Goal: Task Accomplishment & Management: Manage account settings

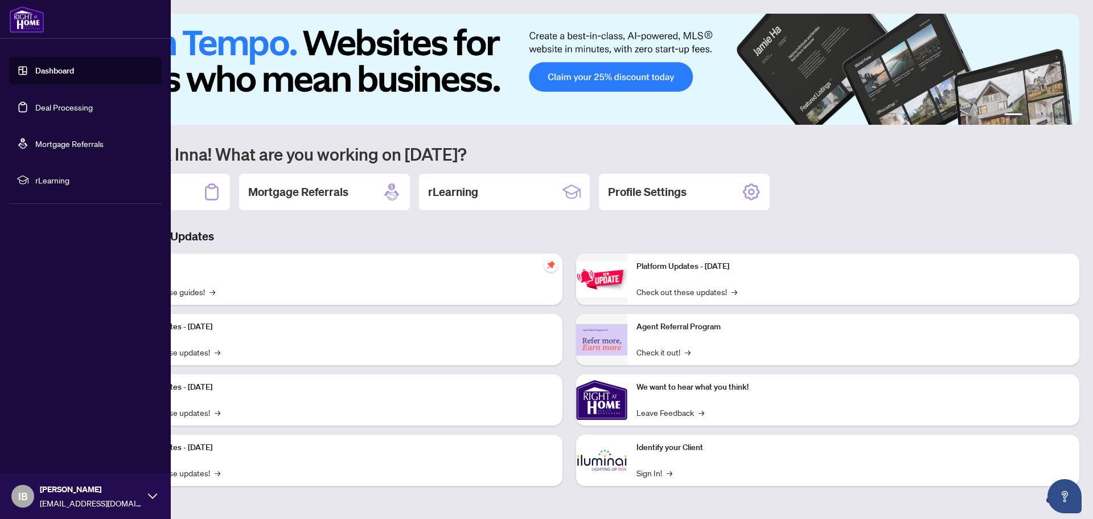
click at [51, 108] on link "Deal Processing" at bounding box center [64, 107] width 58 height 10
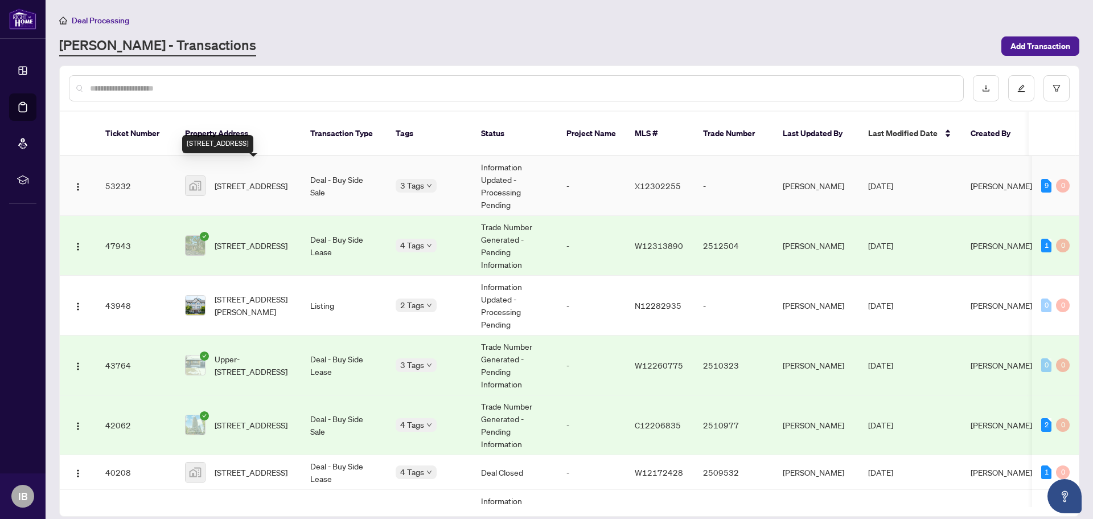
click at [273, 179] on span "[STREET_ADDRESS]" at bounding box center [251, 185] width 73 height 13
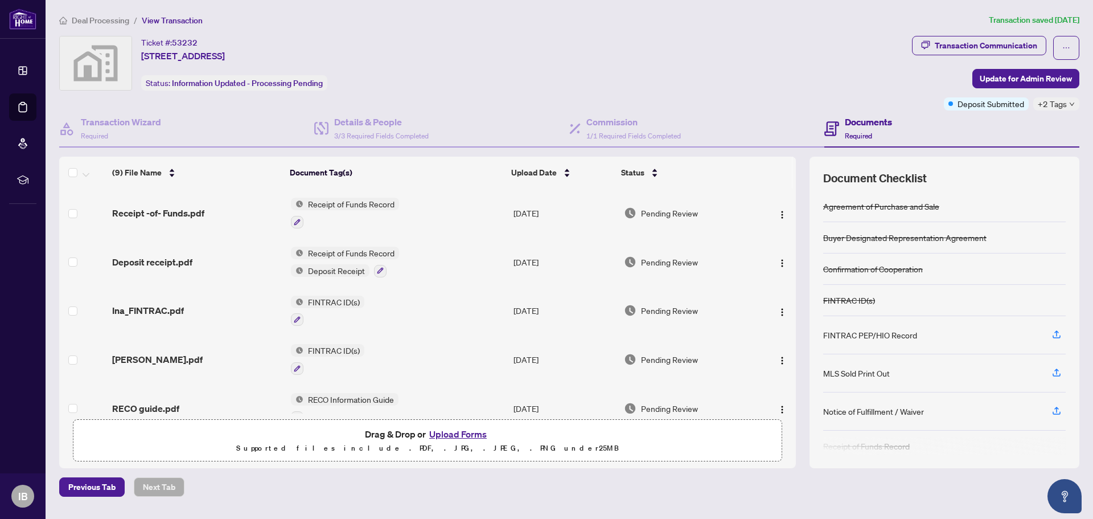
scroll to position [19, 0]
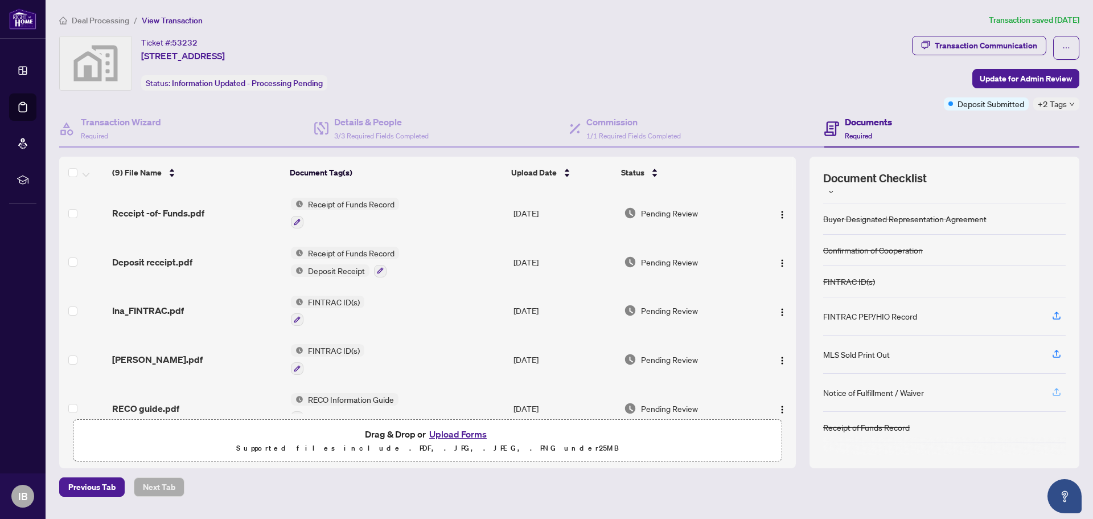
click at [1057, 393] on icon "button" at bounding box center [1057, 392] width 10 height 10
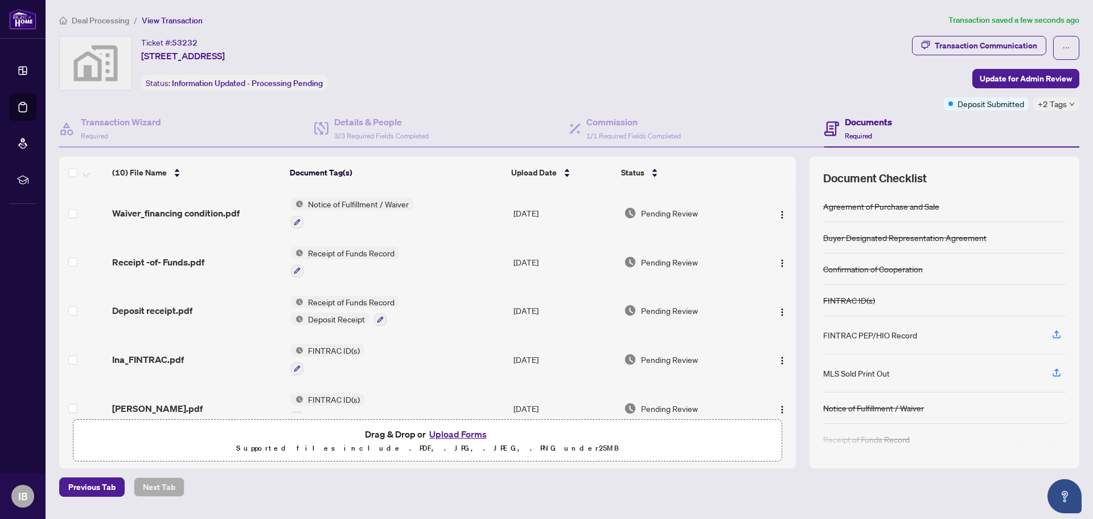
click at [458, 430] on button "Upload Forms" at bounding box center [458, 433] width 64 height 15
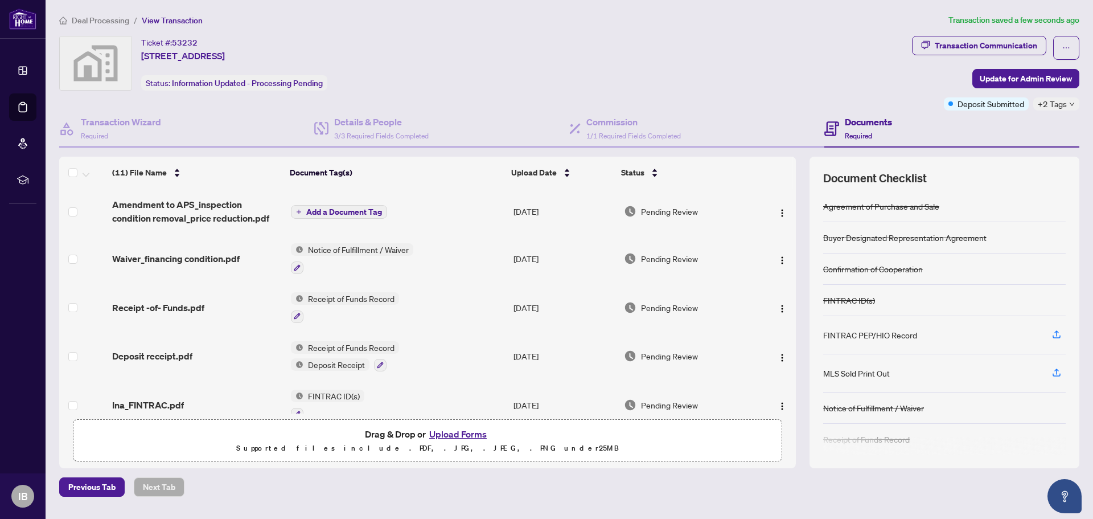
click at [332, 209] on span "Add a Document Tag" at bounding box center [344, 212] width 76 height 8
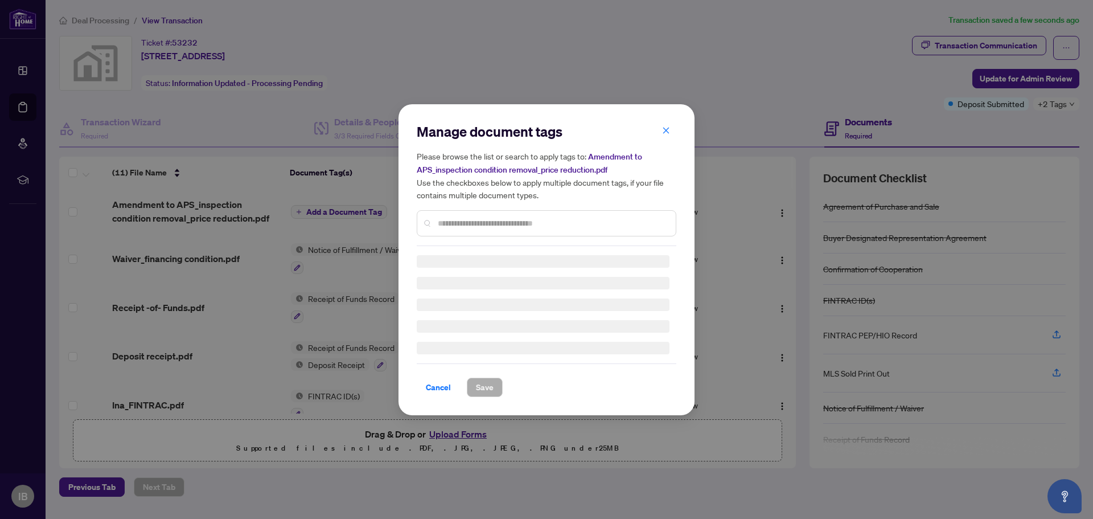
click at [438, 222] on div "Manage document tags Please browse the list or search to apply tags to: Amendme…" at bounding box center [547, 184] width 260 height 124
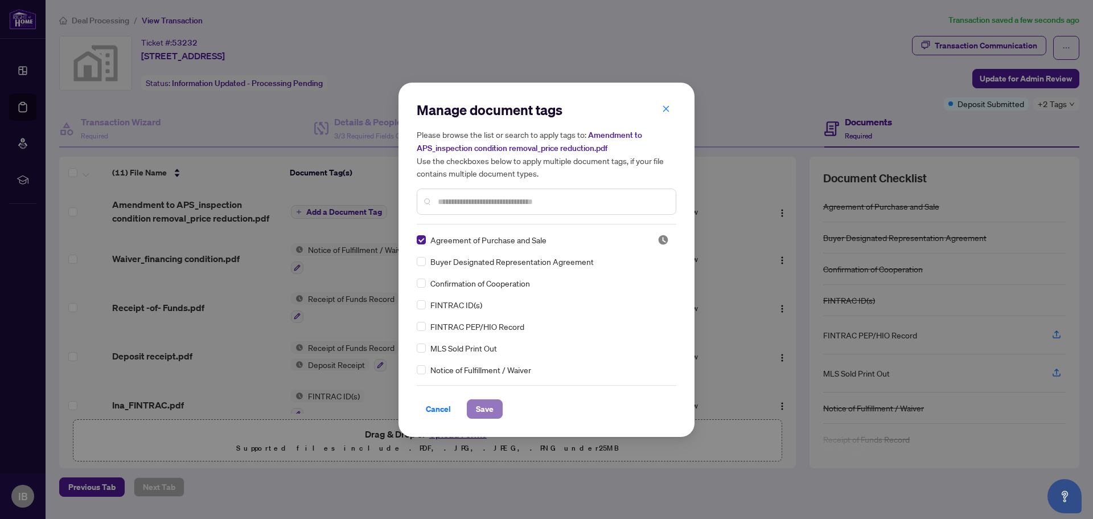
click at [489, 410] on span "Save" at bounding box center [485, 409] width 18 height 18
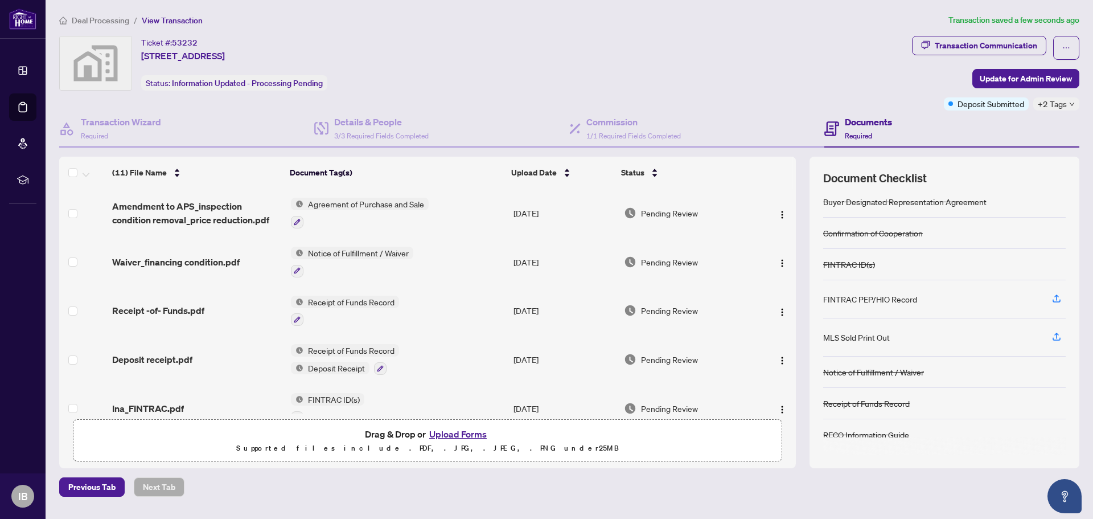
scroll to position [0, 0]
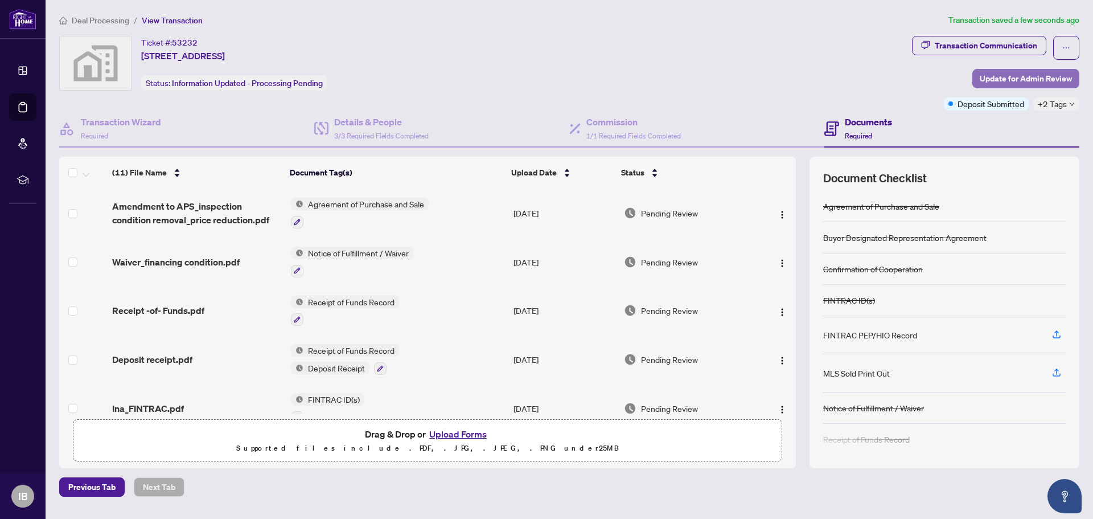
click at [1033, 76] on span "Update for Admin Review" at bounding box center [1026, 78] width 92 height 18
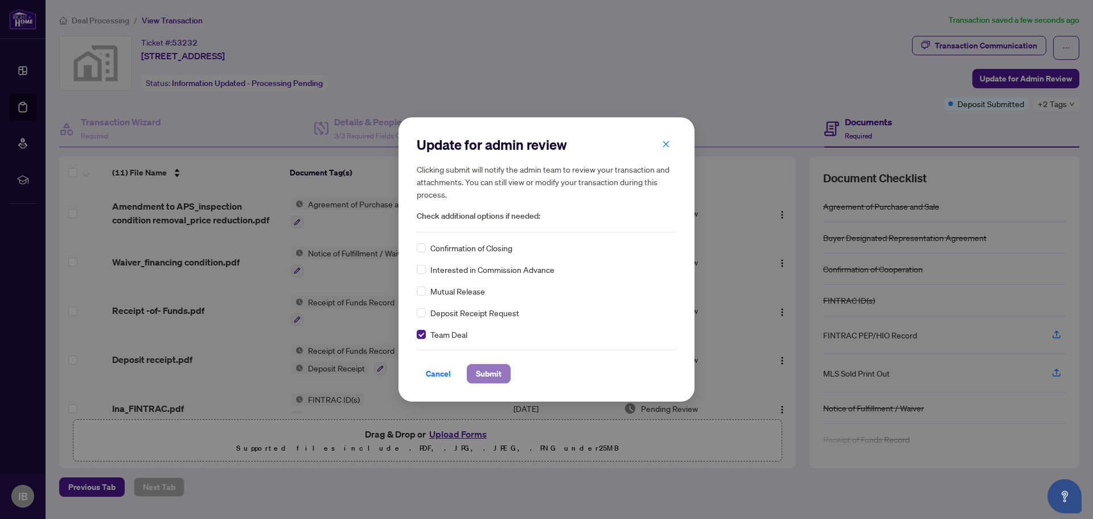
click at [500, 371] on span "Submit" at bounding box center [489, 373] width 26 height 18
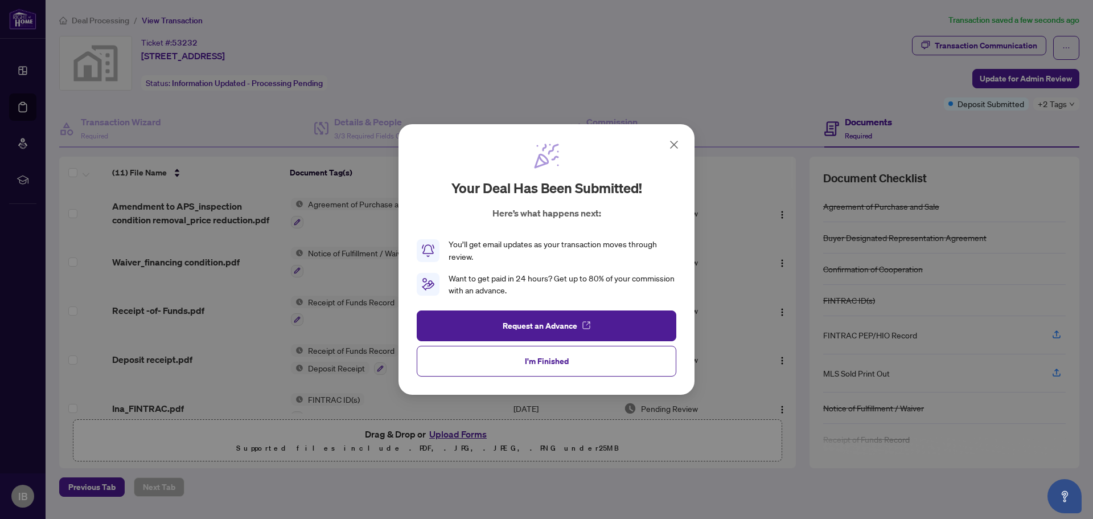
click at [673, 142] on icon at bounding box center [674, 145] width 14 height 14
